Goal: Use online tool/utility

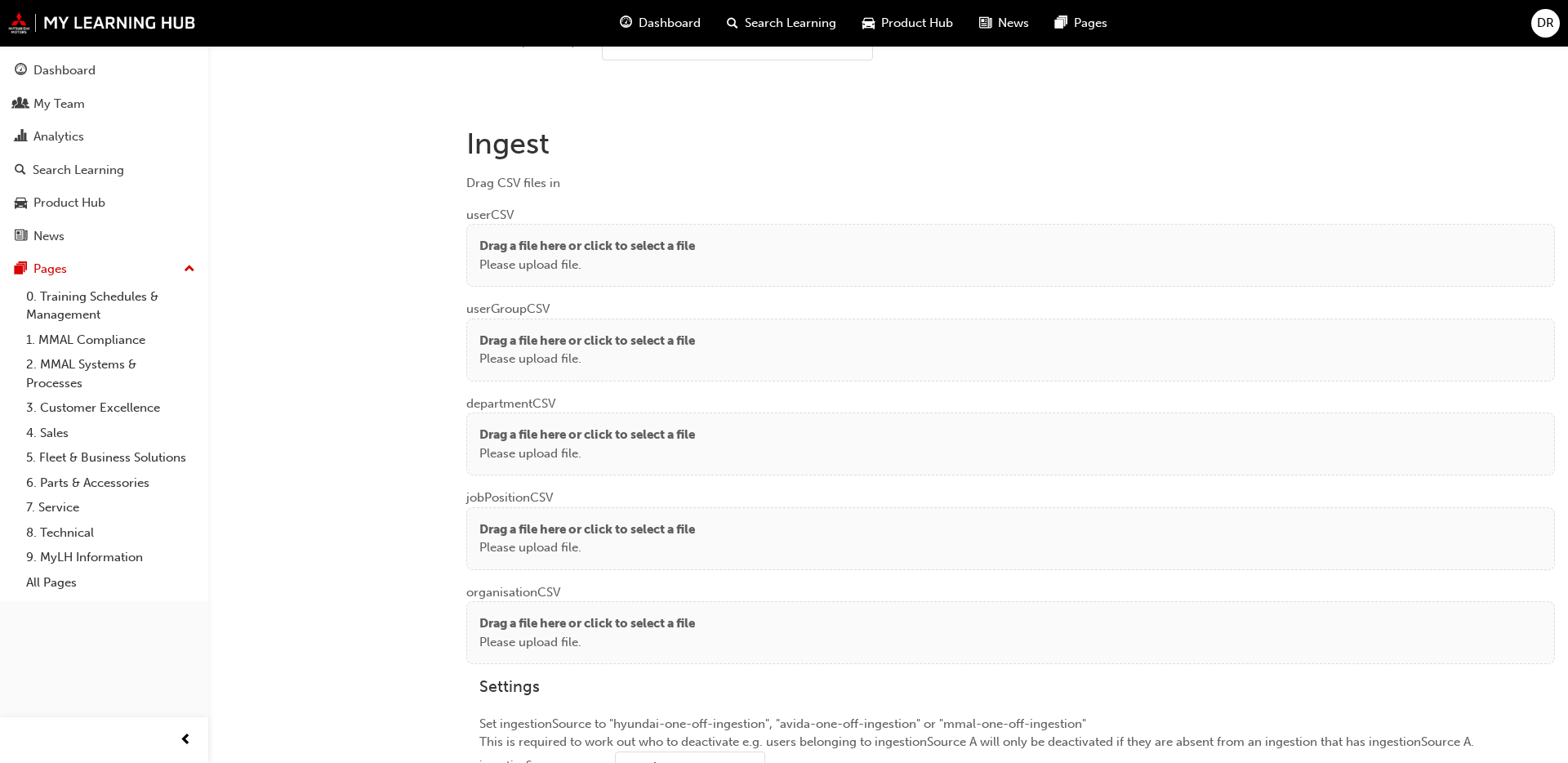
scroll to position [1158, 0]
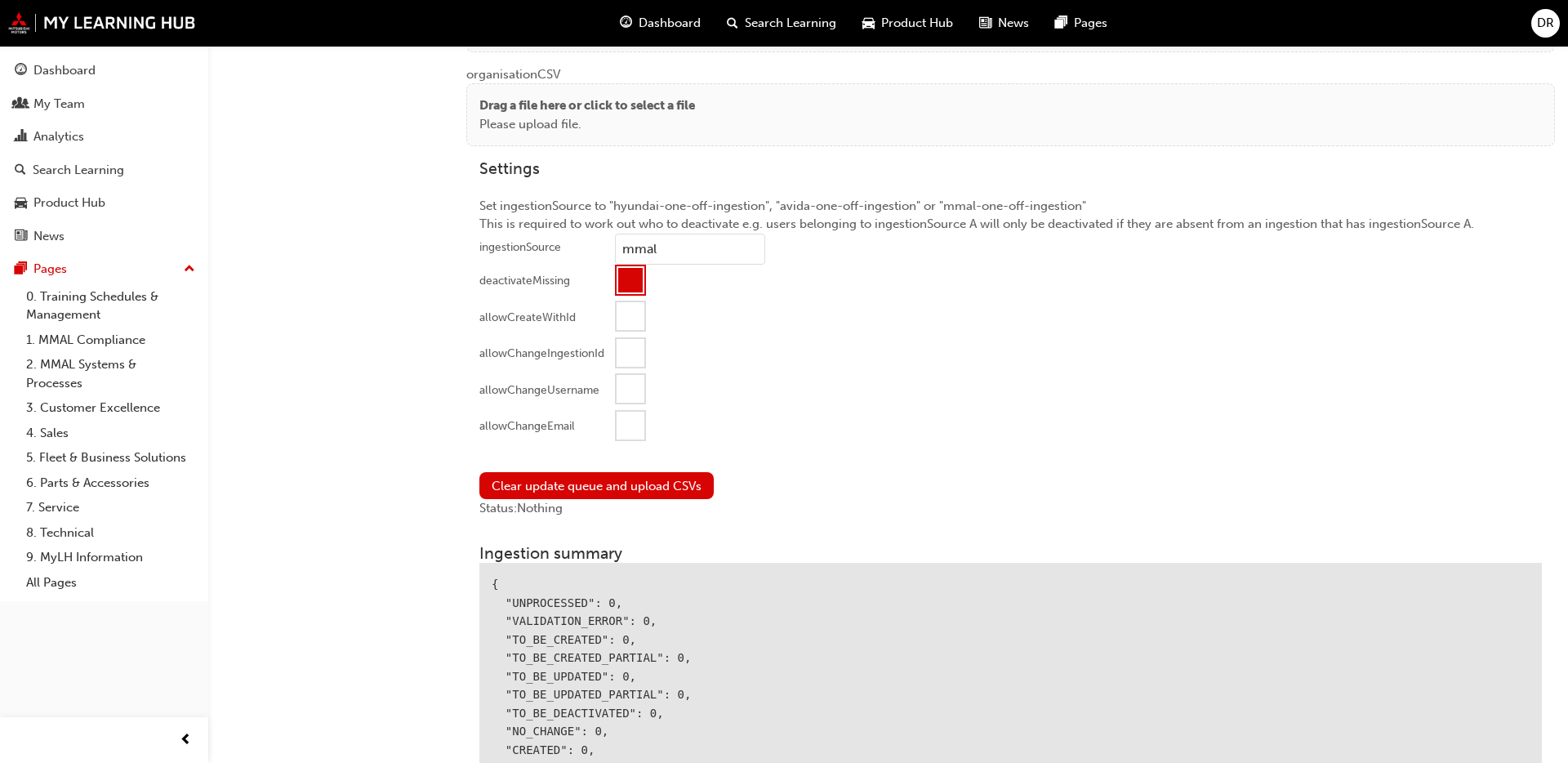
scroll to position [1656, 0]
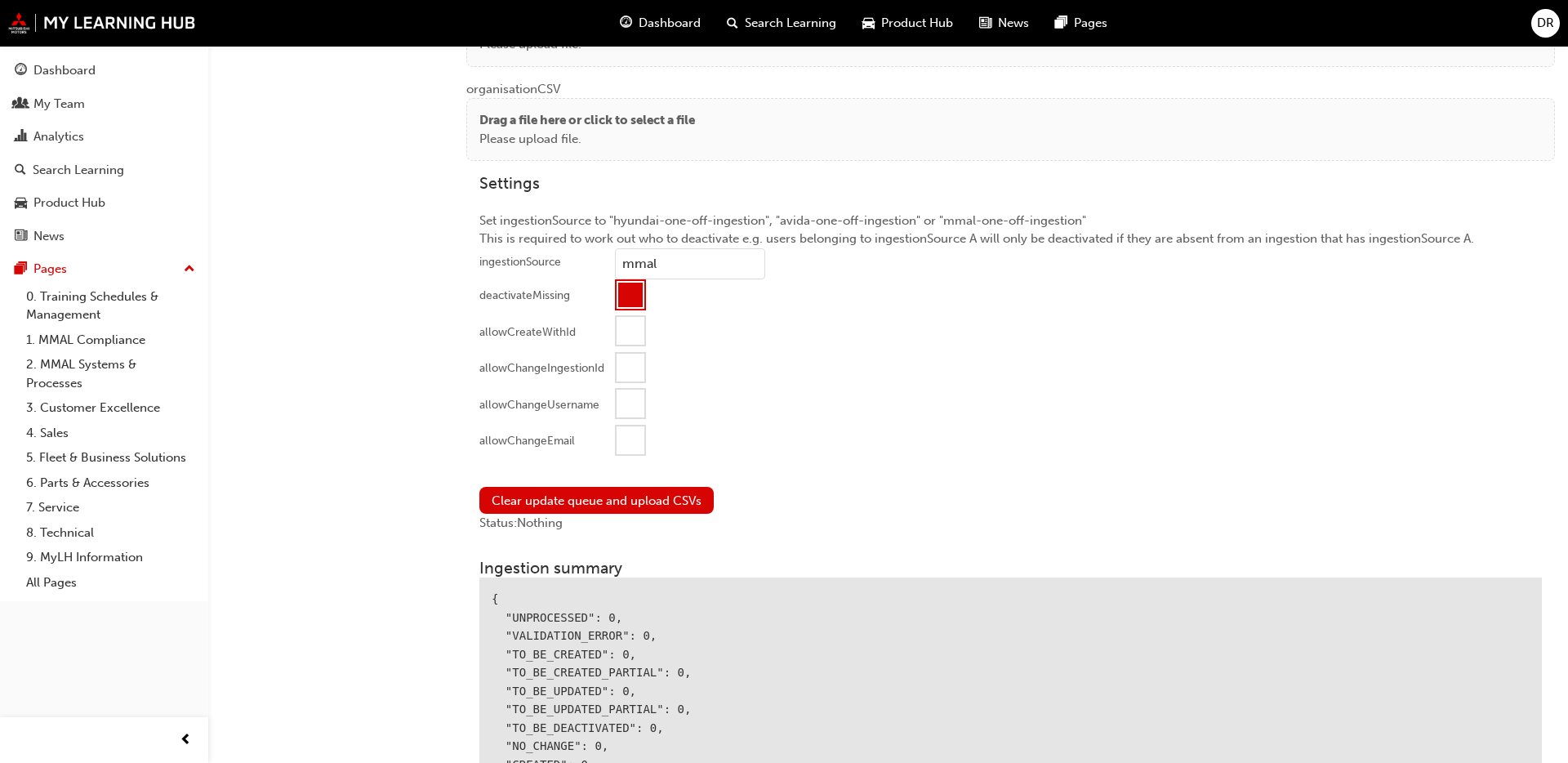
click at [647, 454] on div at bounding box center [1079, 443] width 927 height 37
click at [636, 438] on div at bounding box center [631, 440] width 28 height 28
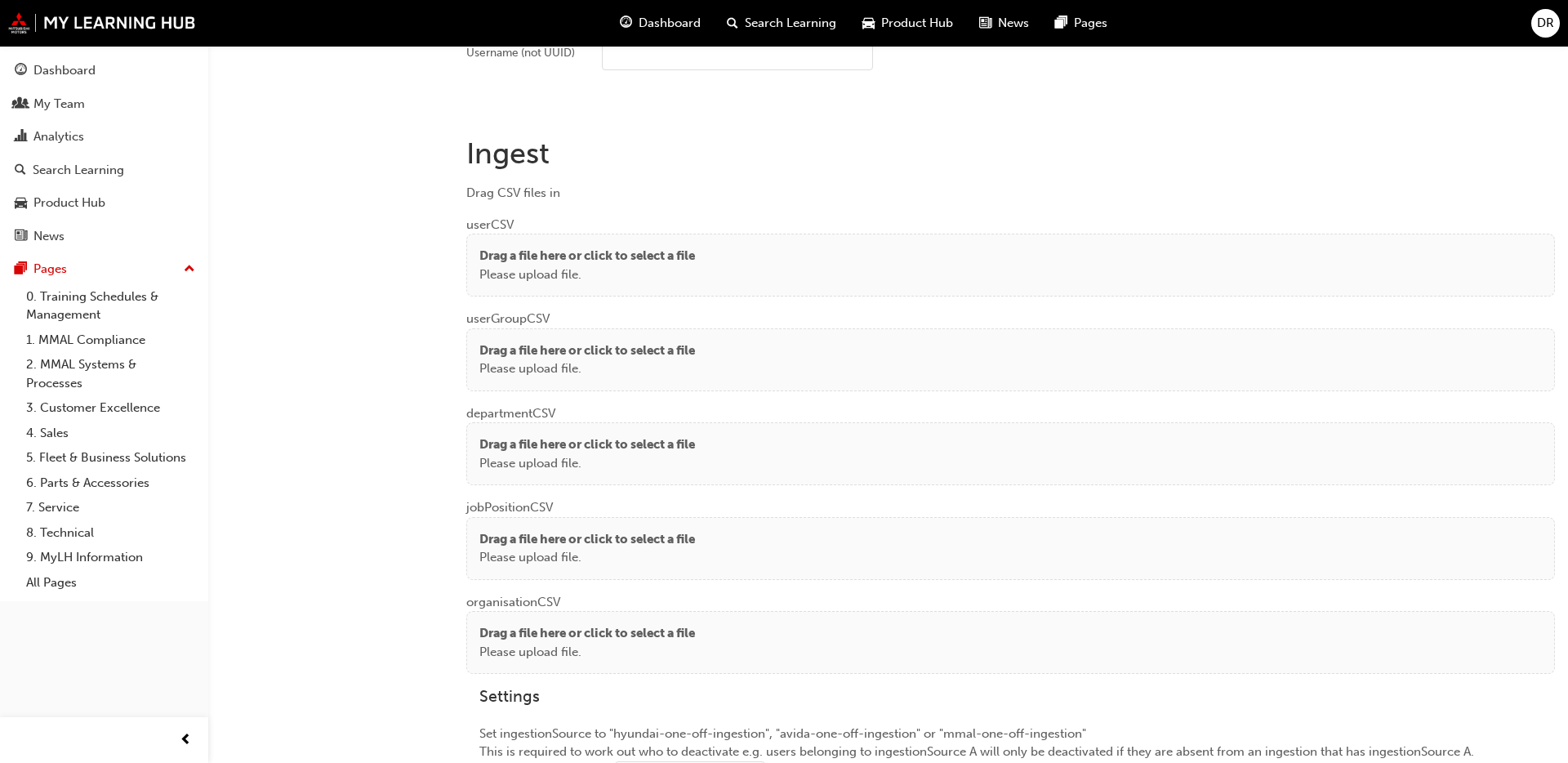
scroll to position [1107, 0]
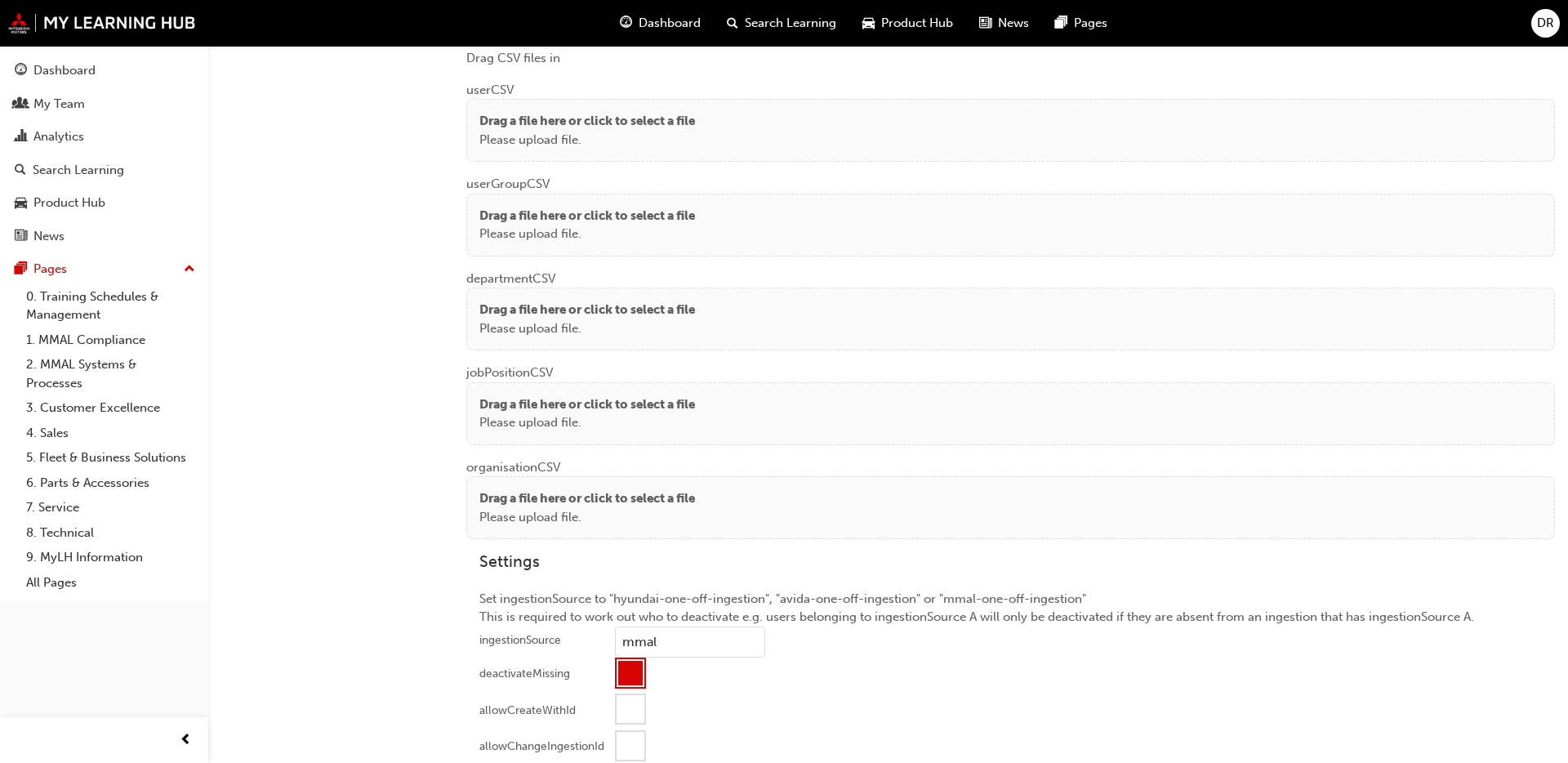
scroll to position [1502, 0]
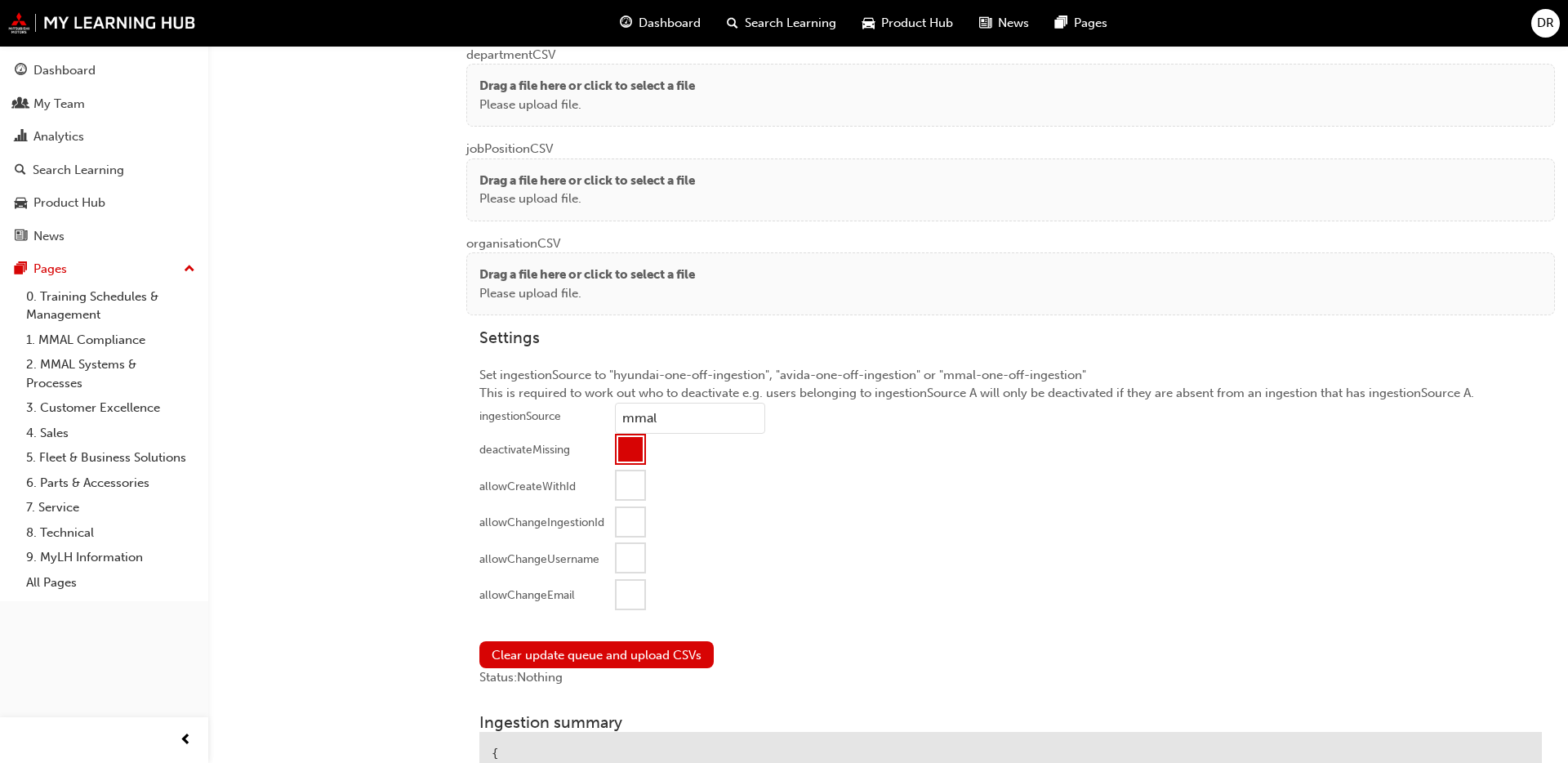
click at [633, 590] on div at bounding box center [631, 595] width 28 height 28
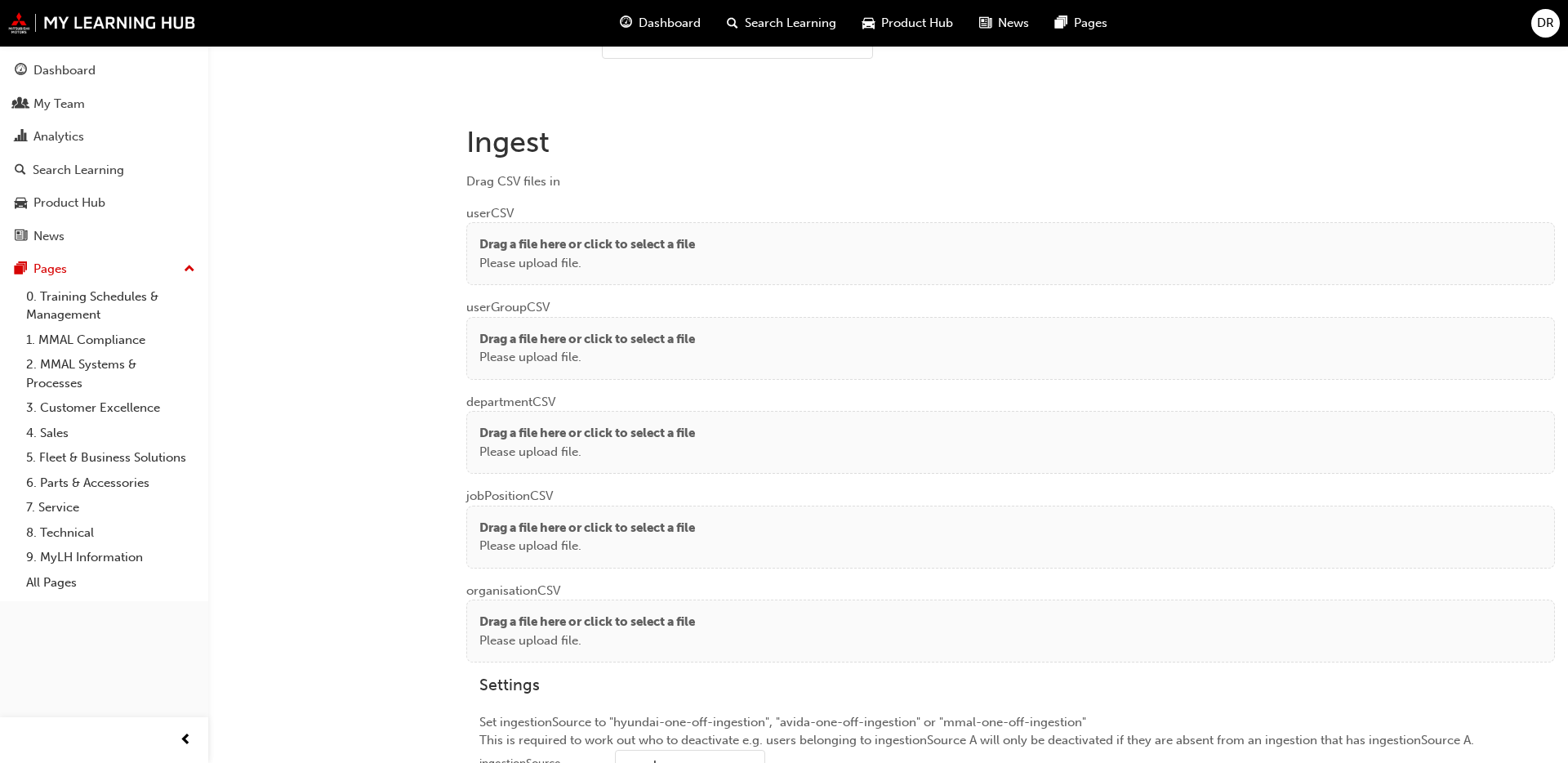
scroll to position [1154, 0]
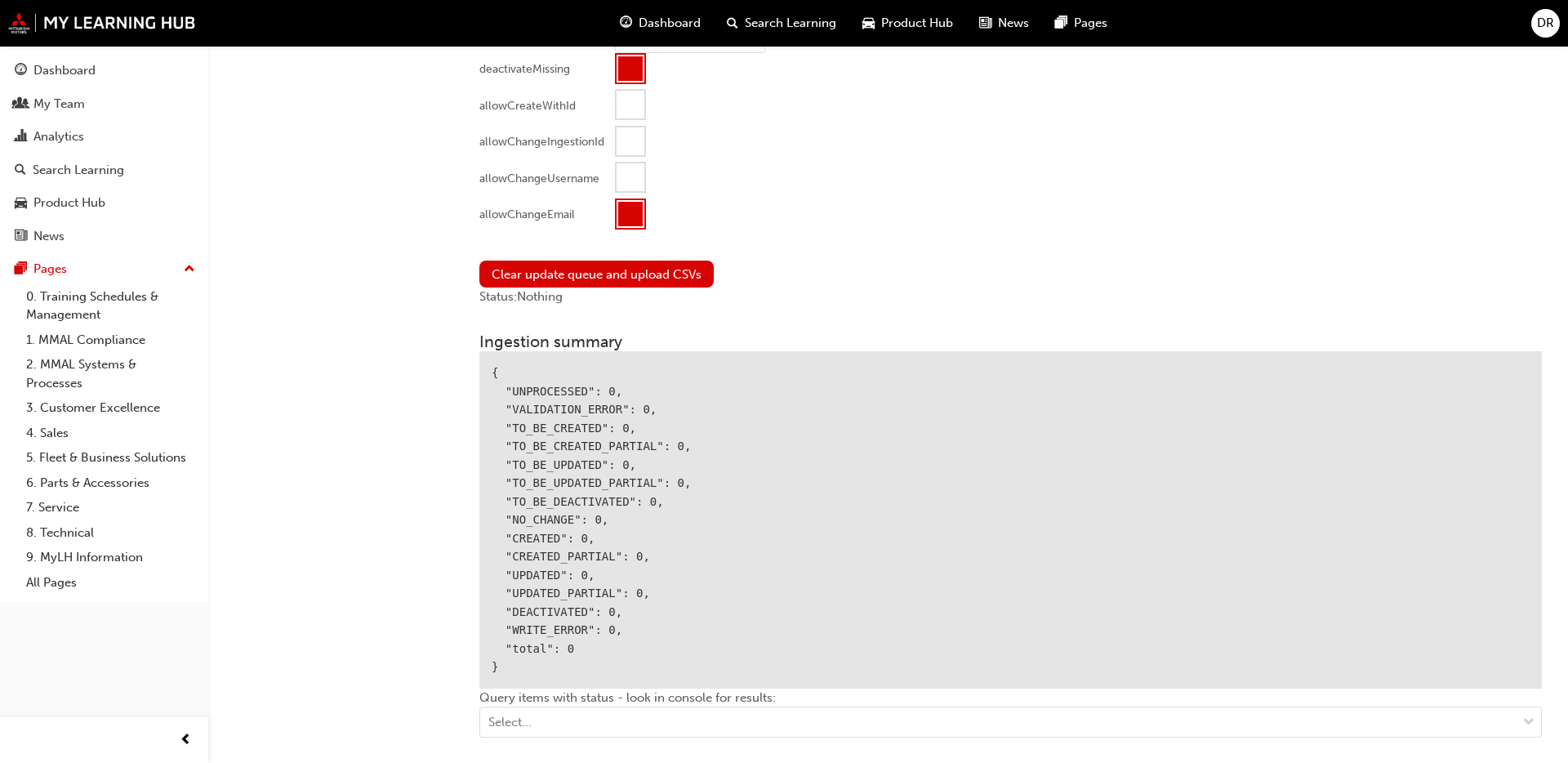
scroll to position [1489, 0]
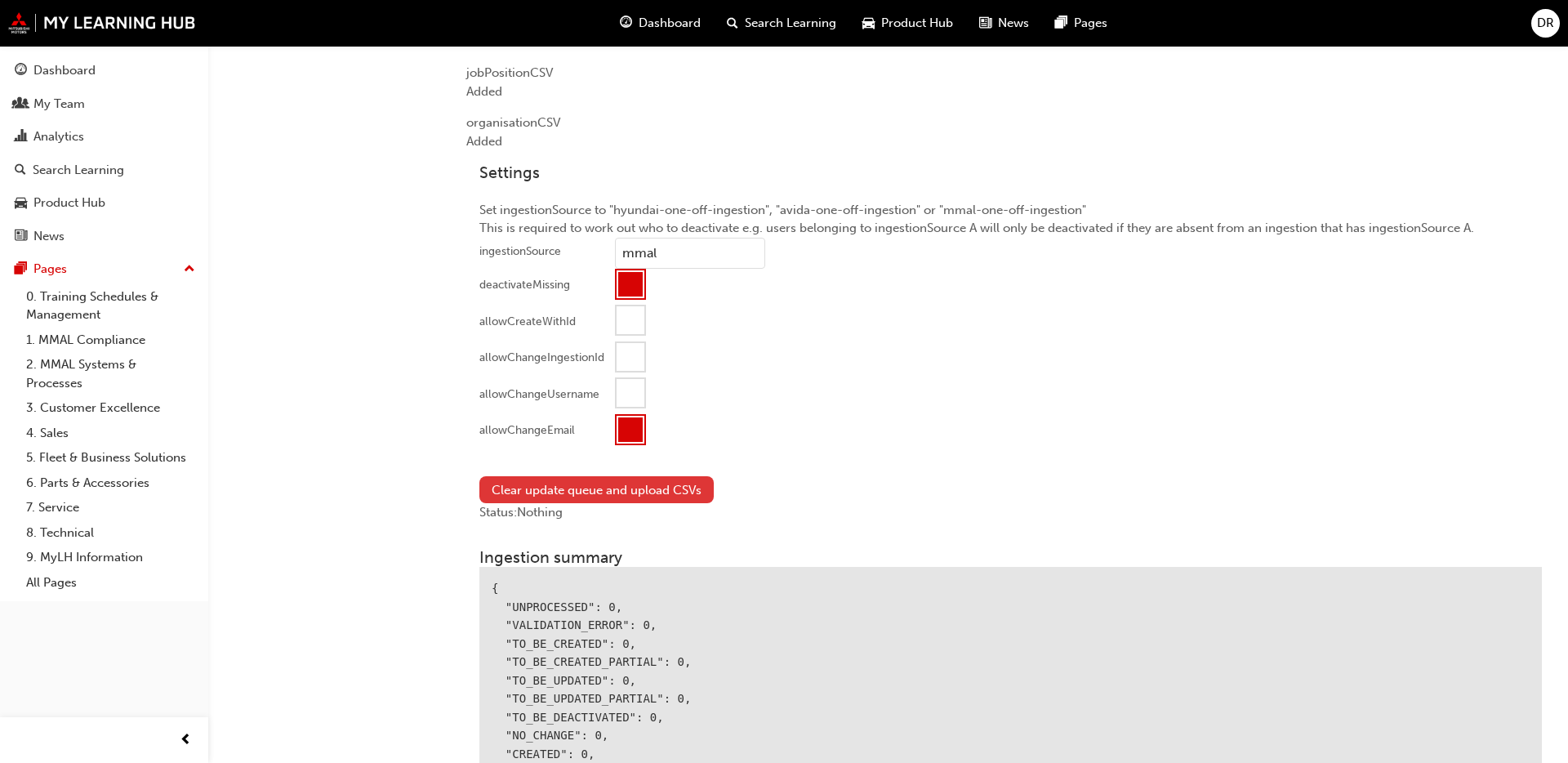
click at [583, 480] on button "Clear update queue and upload CSVs" at bounding box center [596, 490] width 235 height 27
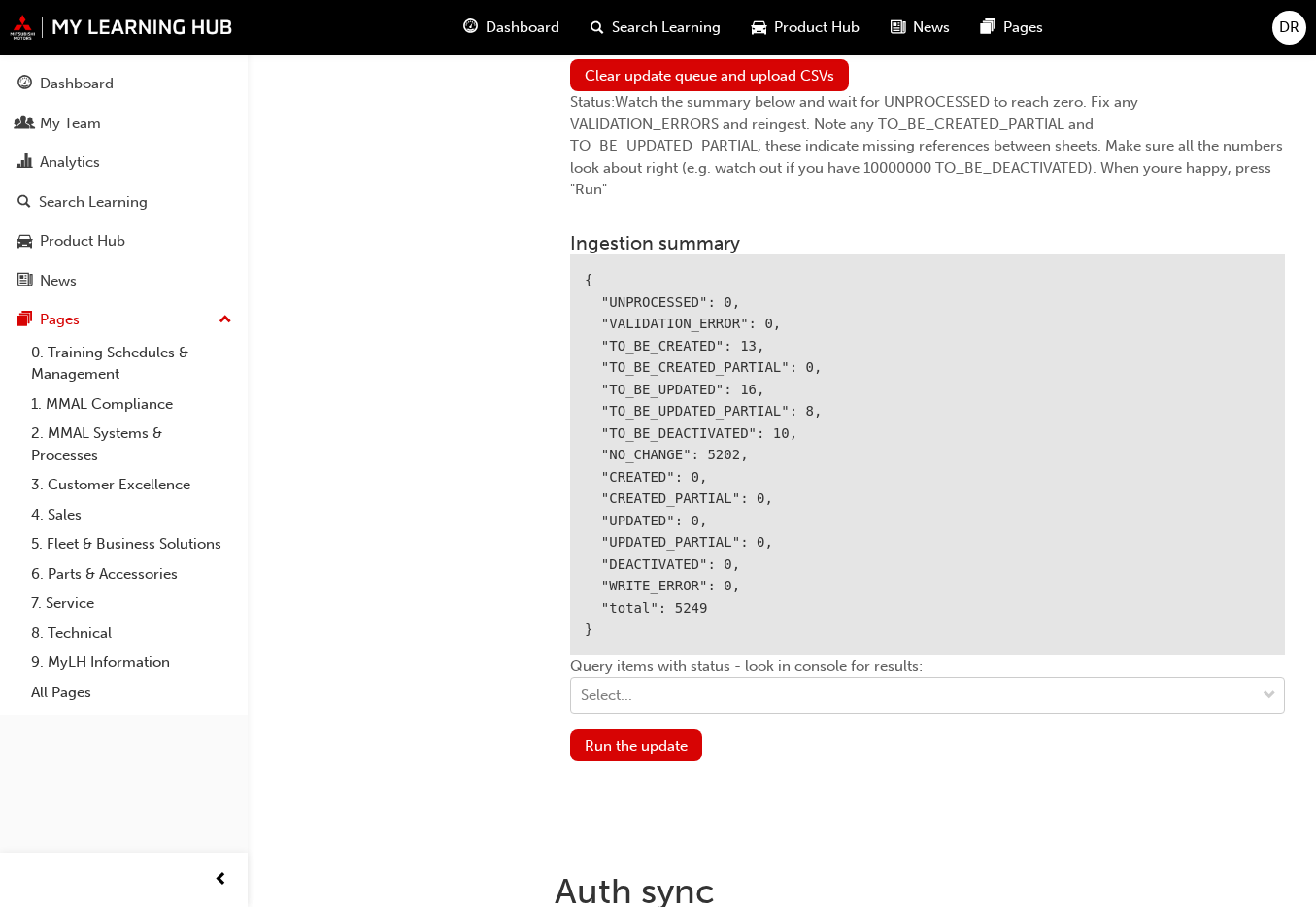
scroll to position [2435, 0]
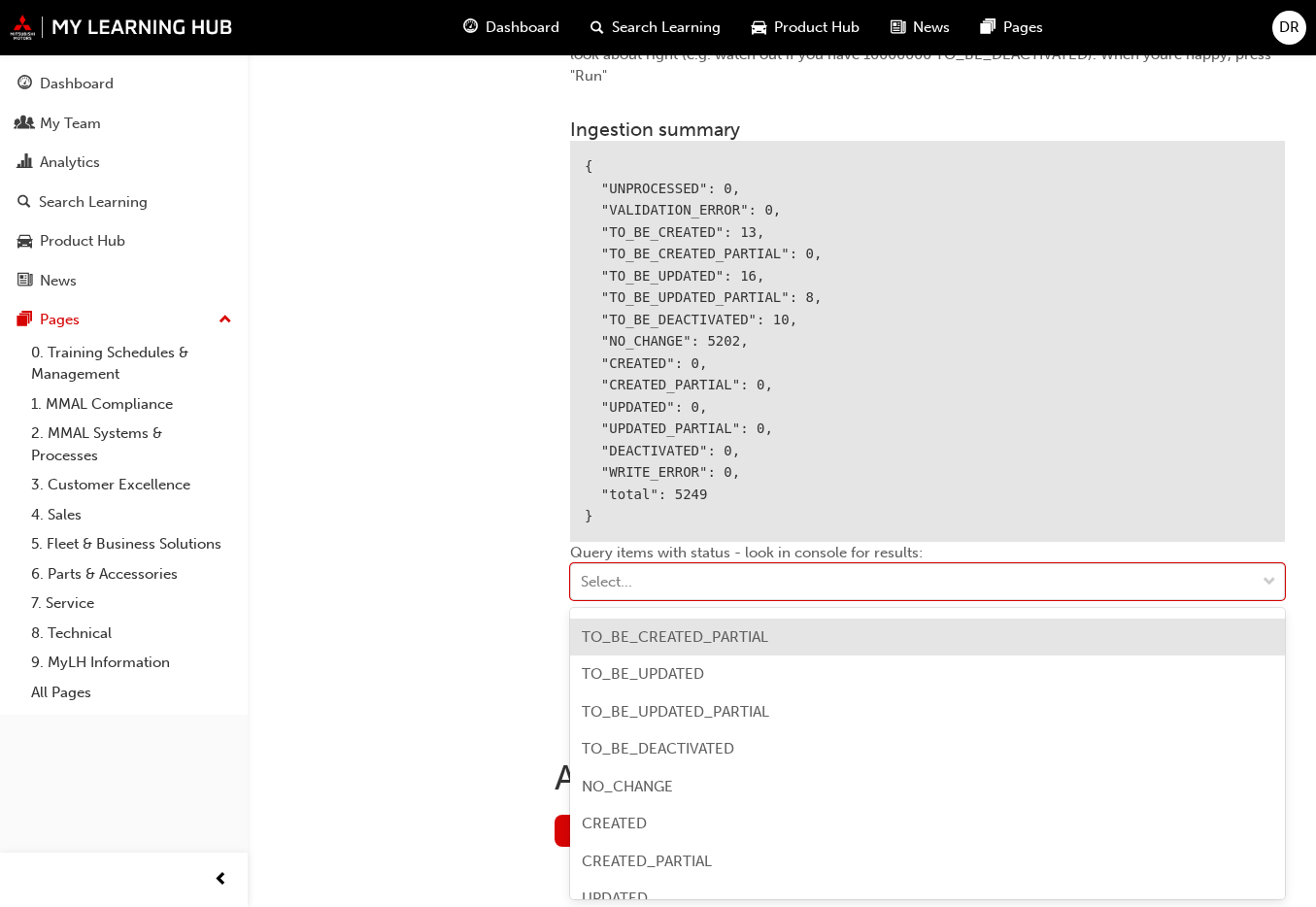
scroll to position [119, 0]
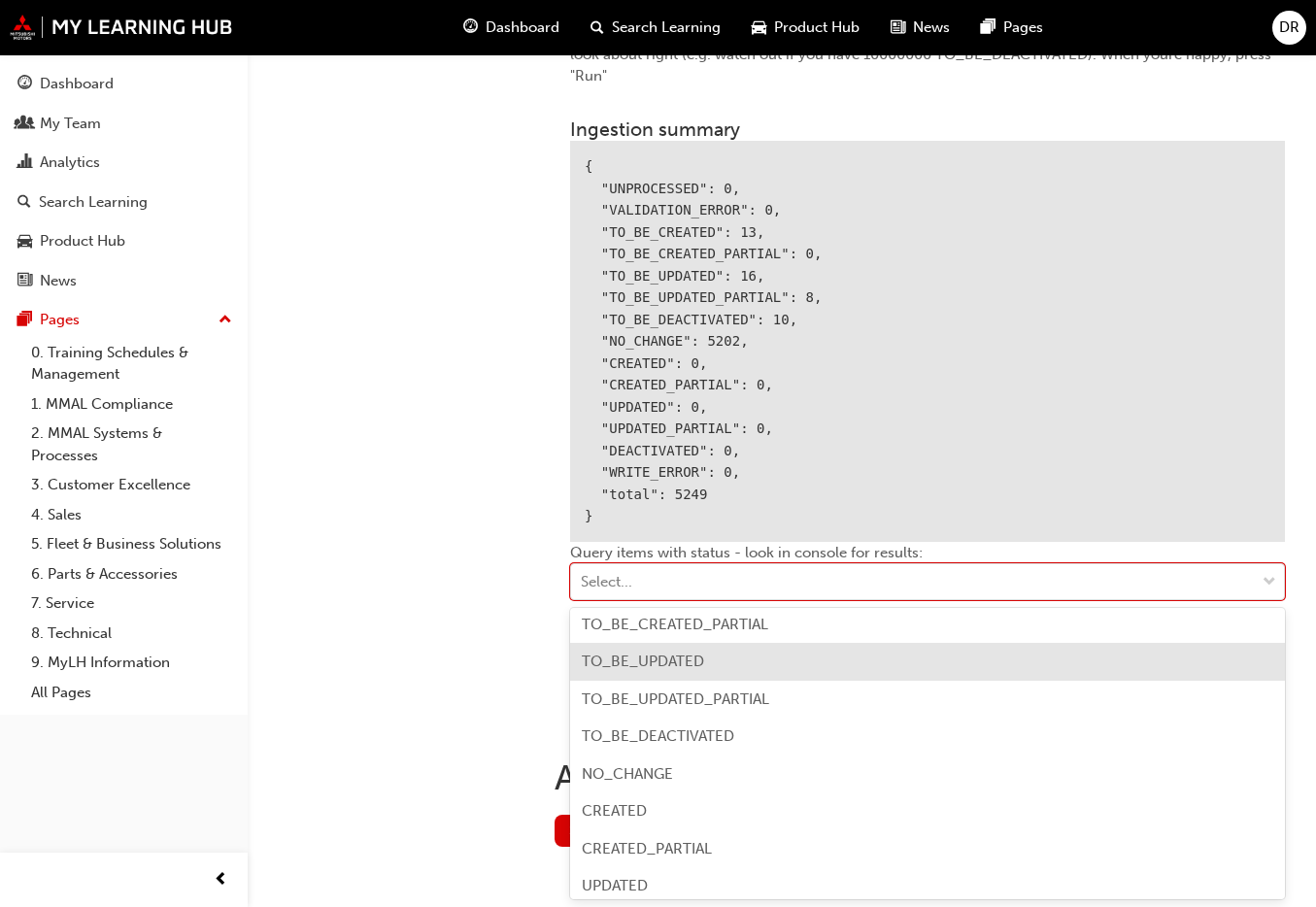
click at [873, 673] on div "TO_BE_UPDATED" at bounding box center [927, 662] width 715 height 38
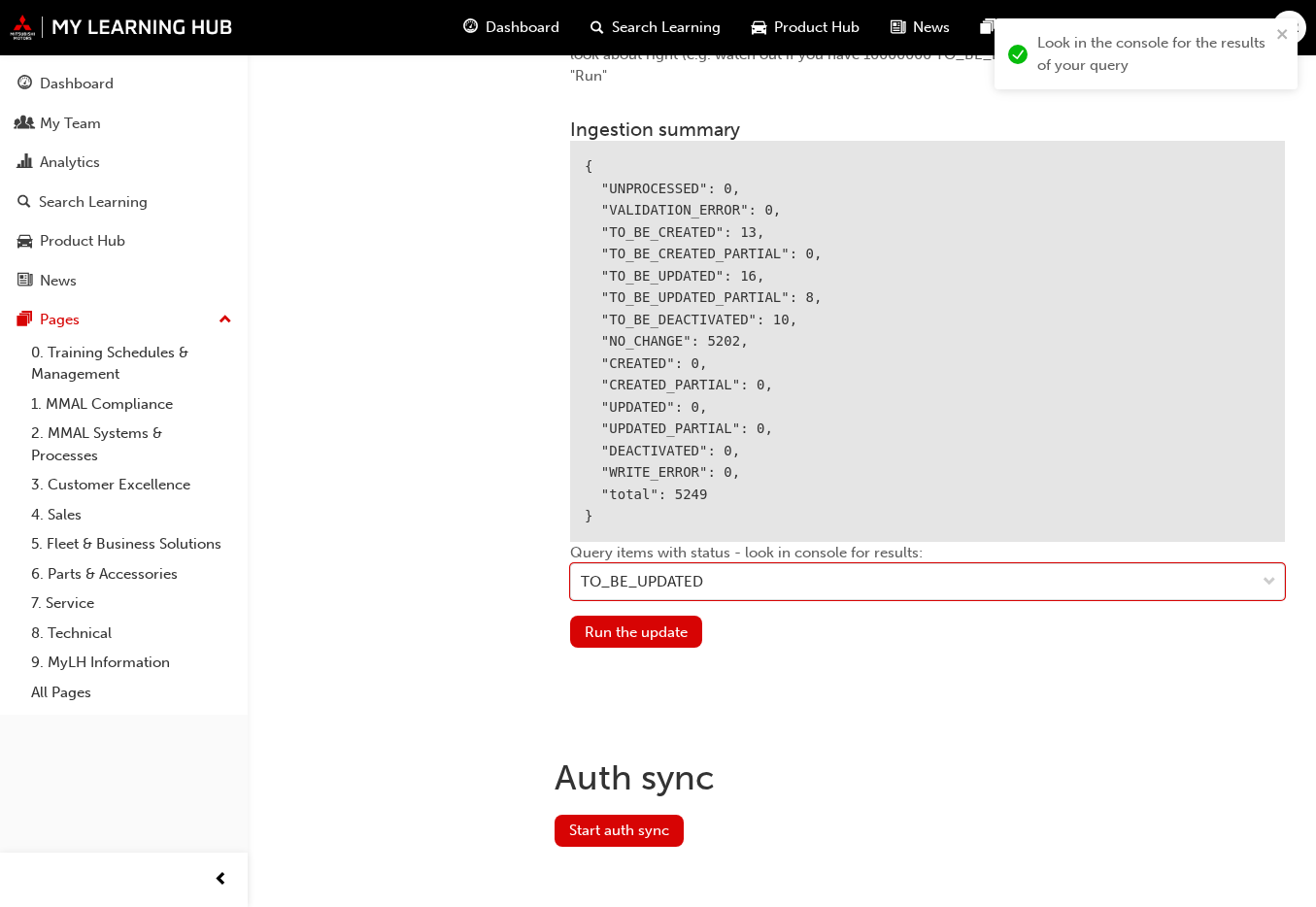
scroll to position [2452, 0]
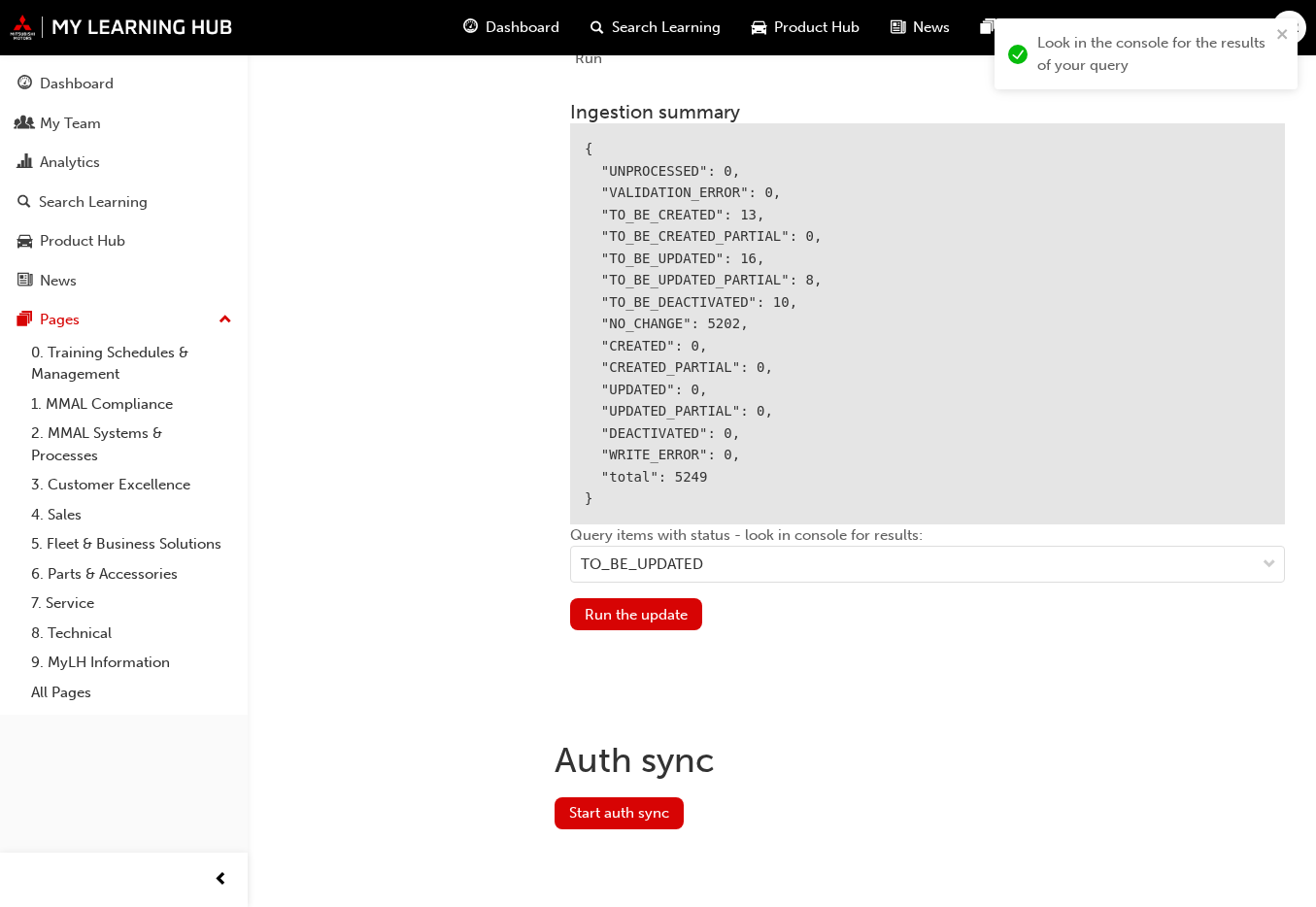
click at [854, 412] on div "{ "UNPROCESSED": 0, "VALIDATION_ERROR": 0, "TO_BE_CREATED": 13, "TO_BE_CREATED_…" at bounding box center [927, 323] width 715 height 401
click at [644, 608] on button "Run the update" at bounding box center [636, 614] width 132 height 32
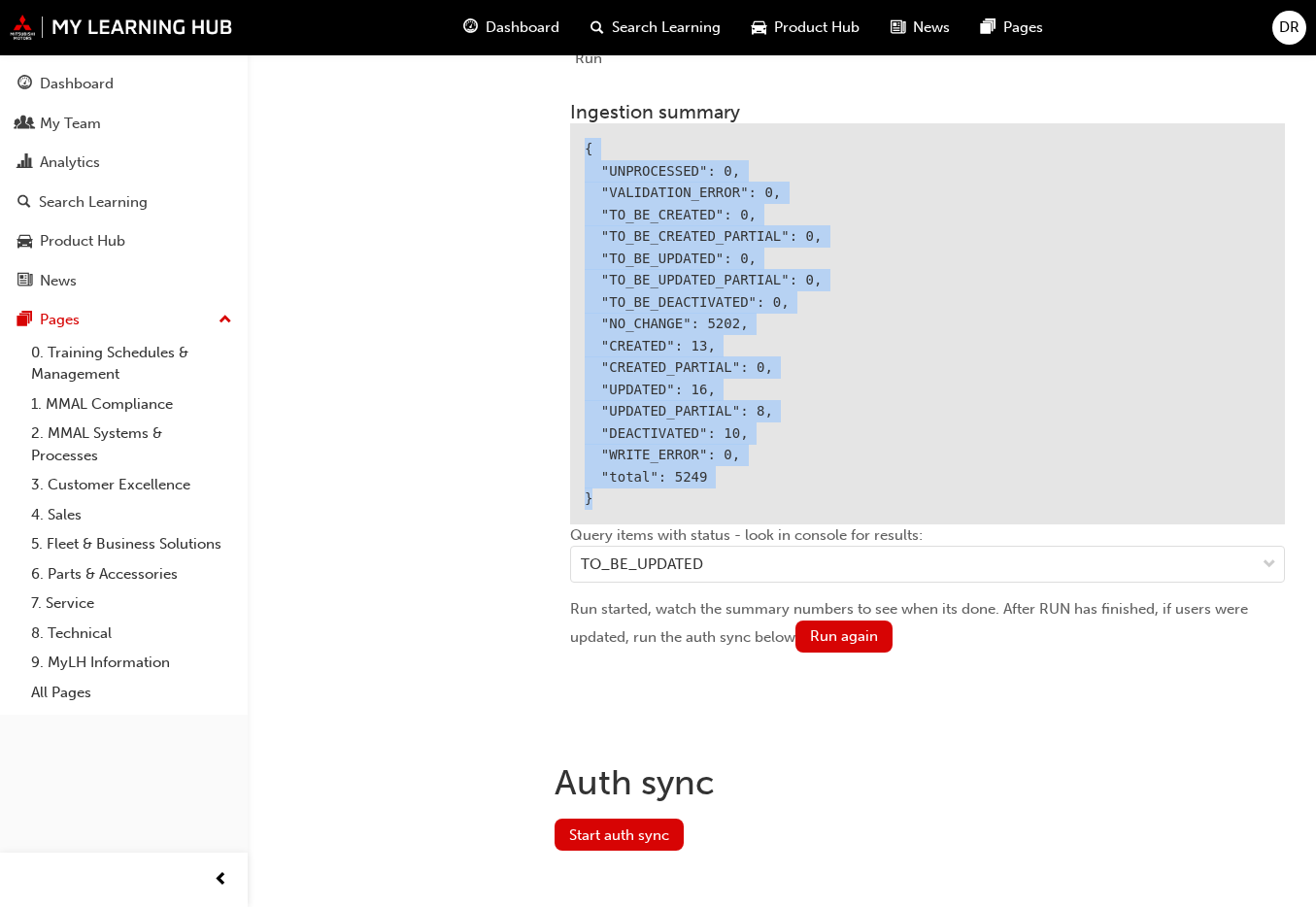
drag, startPoint x: 582, startPoint y: 140, endPoint x: 687, endPoint y: 498, distance: 373.5
click at [687, 498] on div "{ "UNPROCESSED": 0, "VALIDATION_ERROR": 0, "TO_BE_CREATED": 0, "TO_BE_CREATED_P…" at bounding box center [927, 323] width 715 height 401
copy div "{ "UNPROCESSED": 0, "VALIDATION_ERROR": 0, "TO_BE_CREATED": 0, "TO_BE_CREATED_P…"
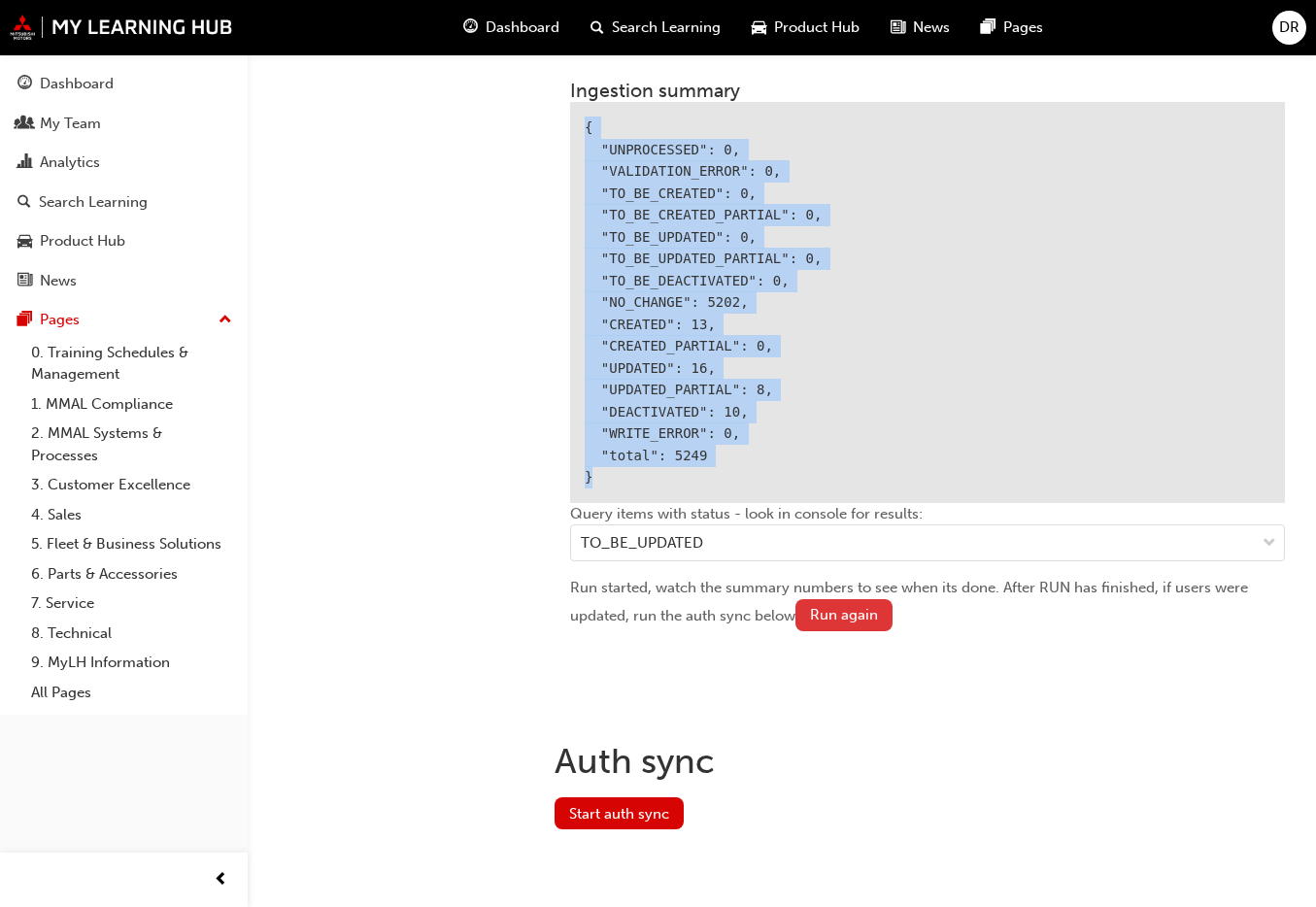
click at [832, 609] on button "Run again" at bounding box center [844, 615] width 97 height 32
click at [619, 820] on button "Start auth sync" at bounding box center [619, 814] width 129 height 32
